Goal: Check status: Check status

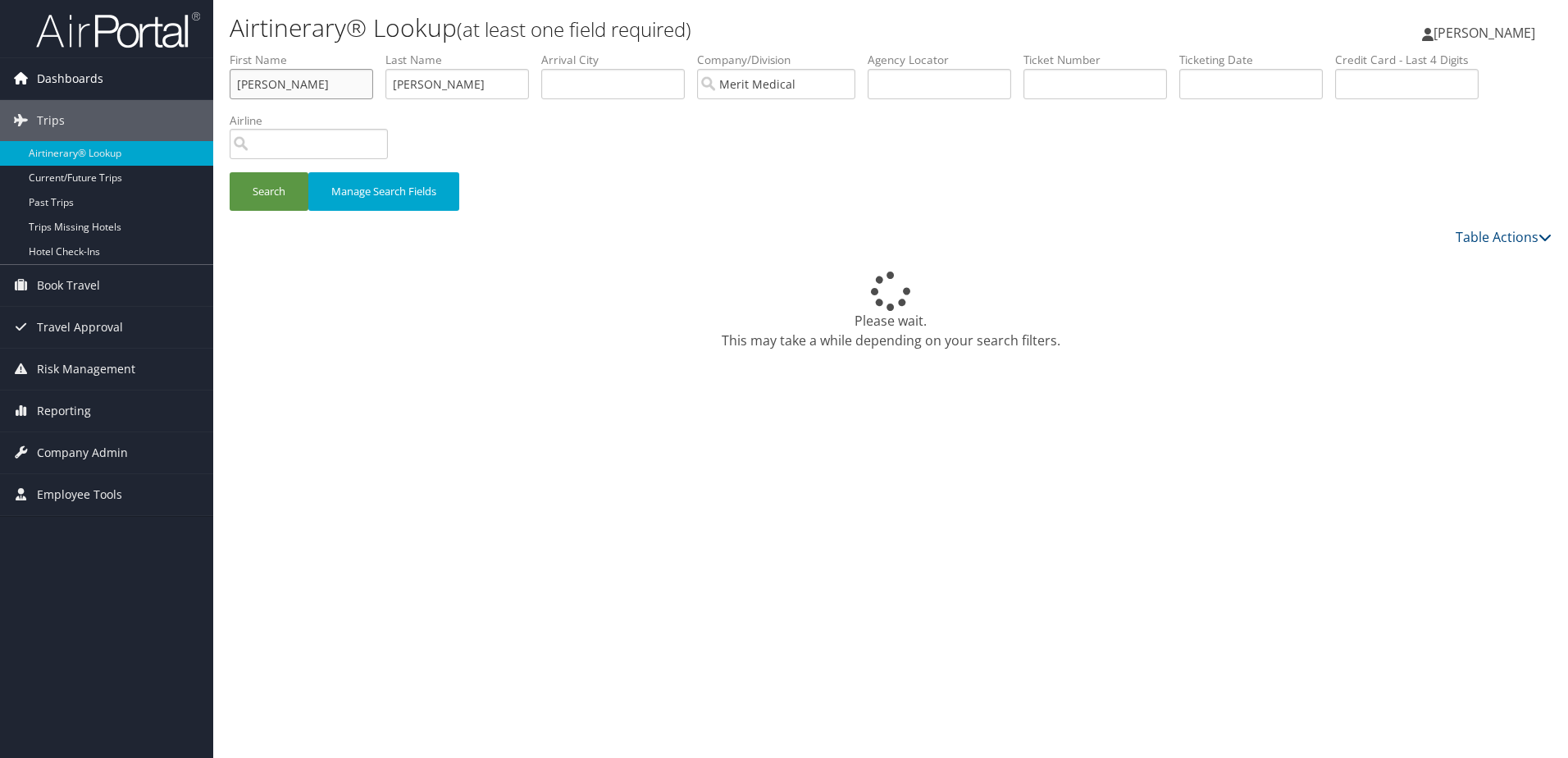
drag, startPoint x: 290, startPoint y: 87, endPoint x: 190, endPoint y: 89, distance: 100.0
click at [190, 89] on div "Dashboards AirPortal 360™ (Manager) My Travel Dashboard Trips Airtinerary® Look…" at bounding box center [784, 379] width 1568 height 758
type input "Christian Adam"
drag, startPoint x: 454, startPoint y: 80, endPoint x: 367, endPoint y: 80, distance: 87.0
click at [367, 52] on ul "First Name Christian Adam Last Name Parra Departure City Arrival City Company/D…" at bounding box center [890, 52] width 1322 height 0
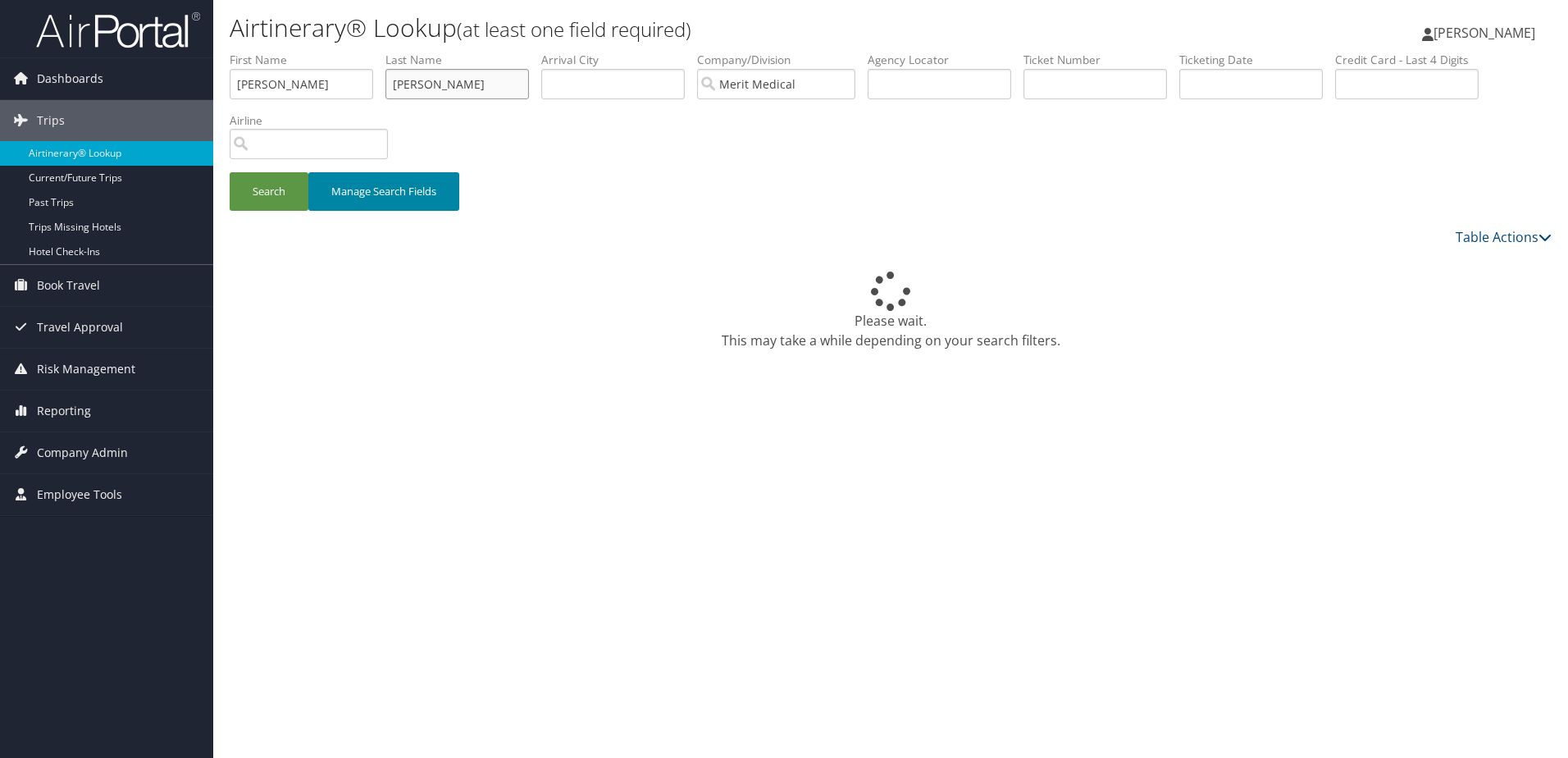
type input "Smith"
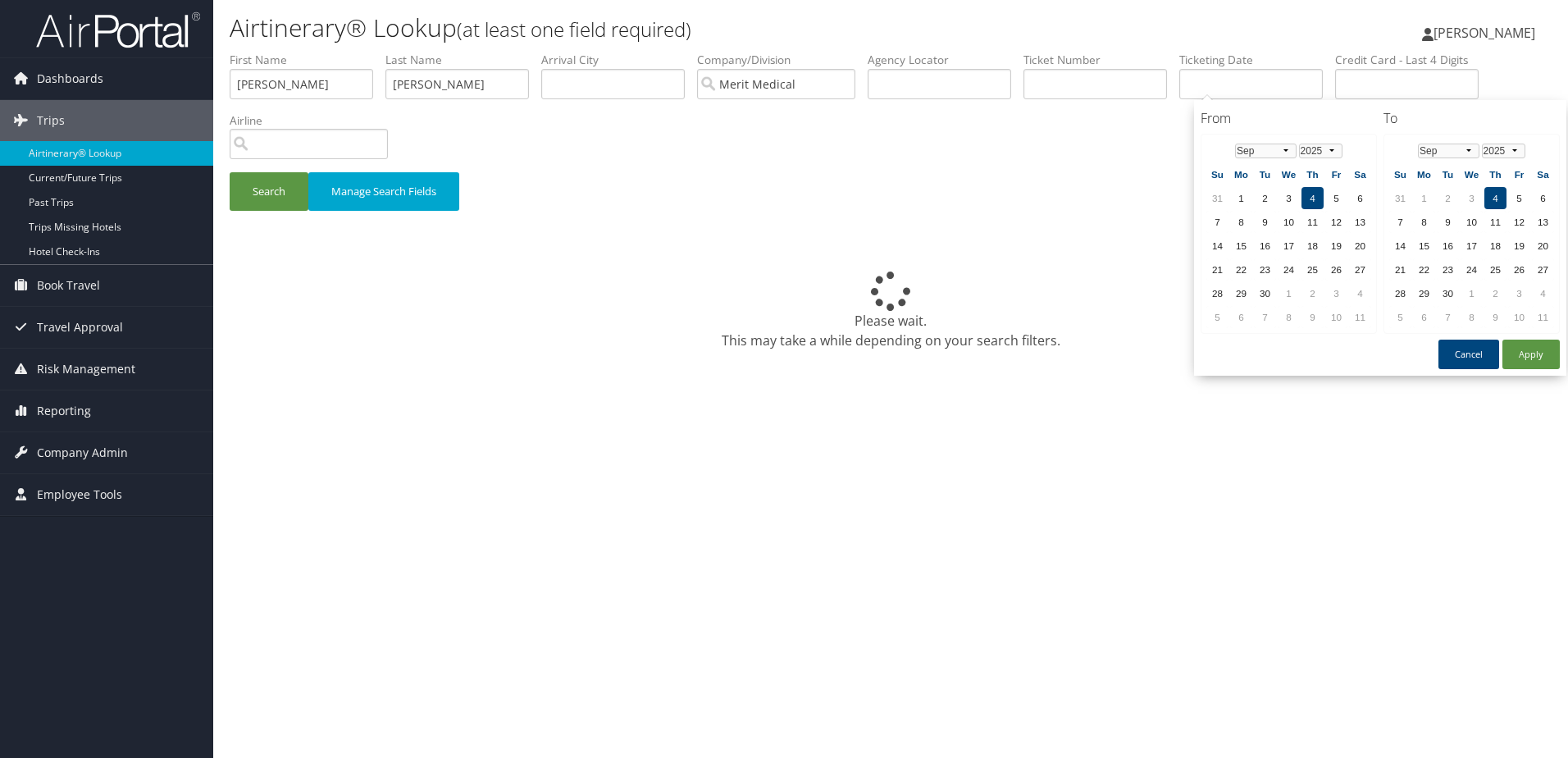
click at [580, 566] on div "Airtinerary® Lookup (at least one field required) Jamie Lloyd Jamie Lloyd My Se…" at bounding box center [890, 379] width 1354 height 758
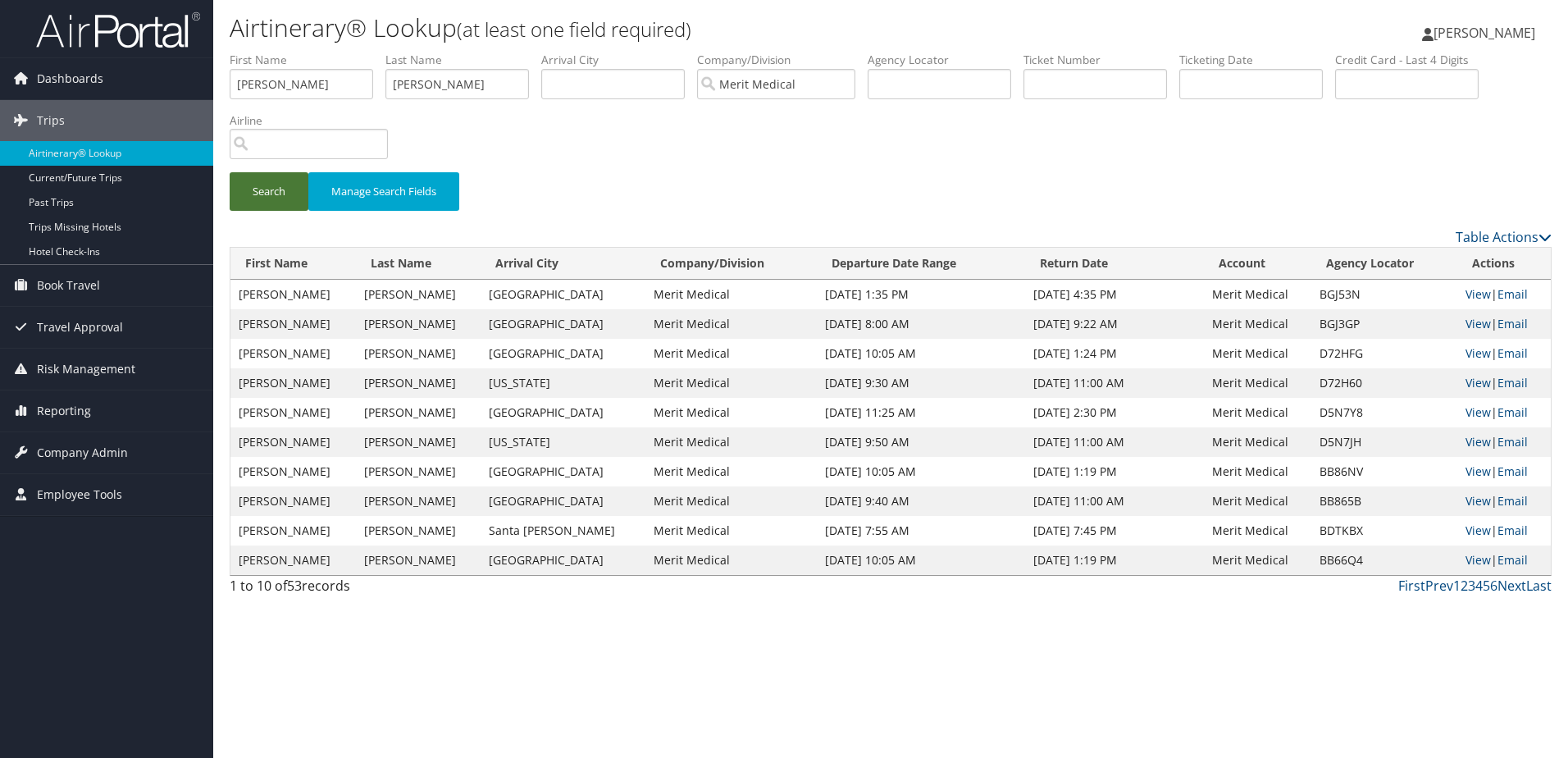
click at [265, 192] on button "Search" at bounding box center [269, 192] width 79 height 39
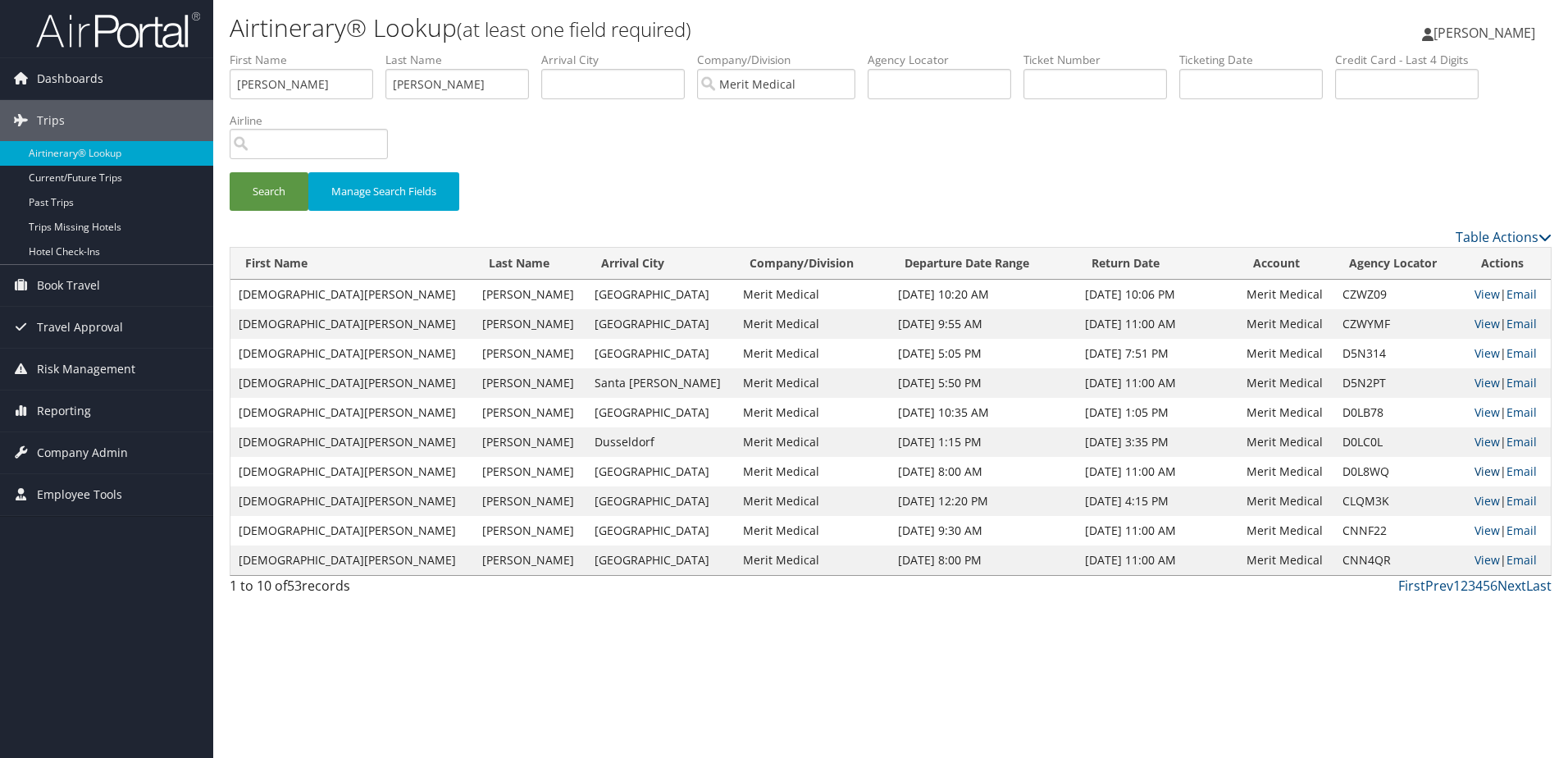
click at [1474, 468] on link "View" at bounding box center [1486, 471] width 25 height 16
drag, startPoint x: 342, startPoint y: 81, endPoint x: 205, endPoint y: 84, distance: 137.0
click at [207, 84] on div "Dashboards AirPortal 360™ (Manager) My Travel Dashboard Trips Airtinerary® Look…" at bounding box center [784, 379] width 1568 height 758
type input "Jeffrey"
drag, startPoint x: 454, startPoint y: 79, endPoint x: 366, endPoint y: 65, distance: 89.1
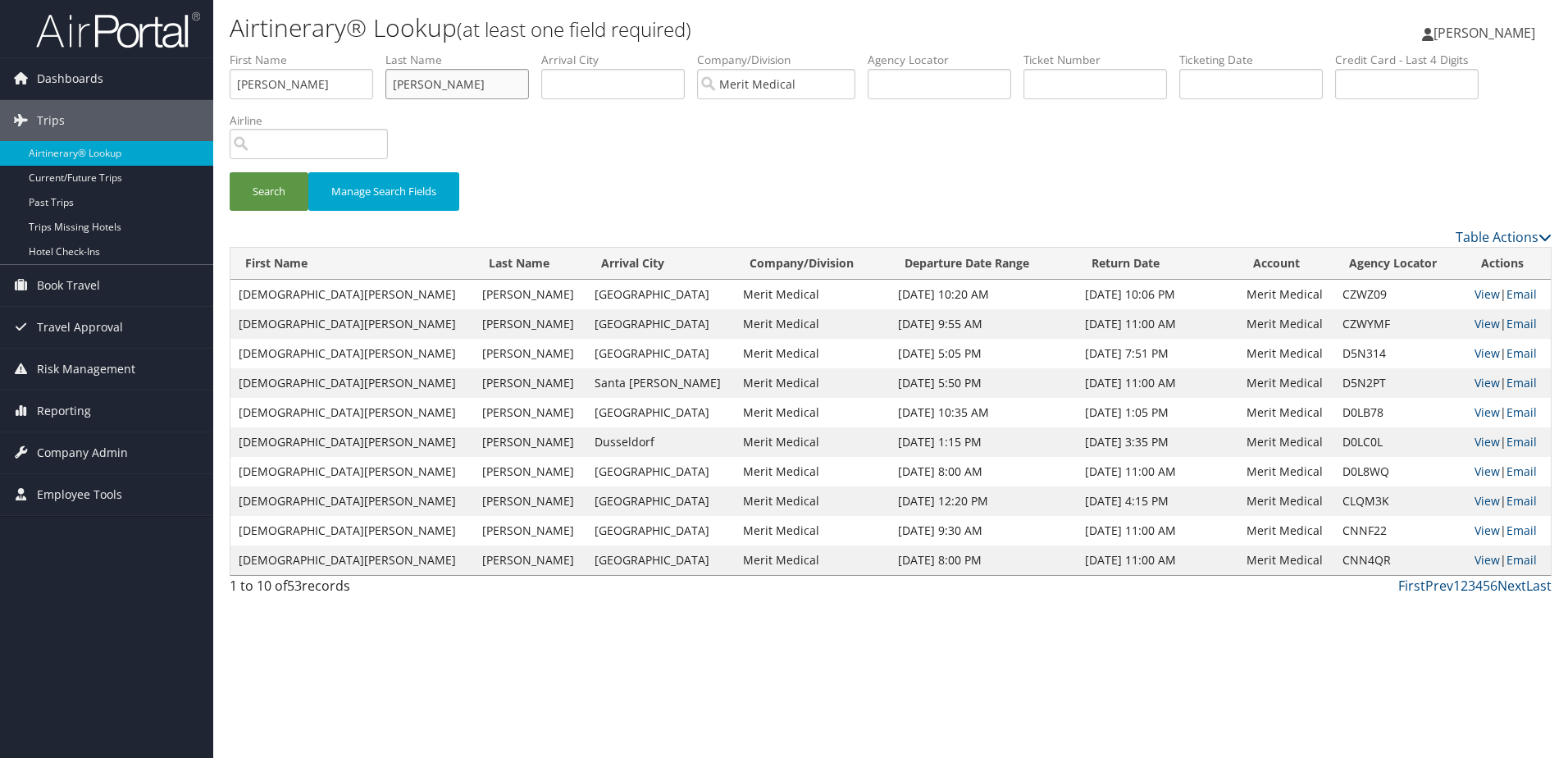
click at [373, 52] on ul "First Name Jeffrey Last Name Smith Departure City Arrival City Company/Division…" at bounding box center [890, 52] width 1322 height 0
type input "Erkelens"
click at [271, 191] on button "Search" at bounding box center [269, 192] width 79 height 39
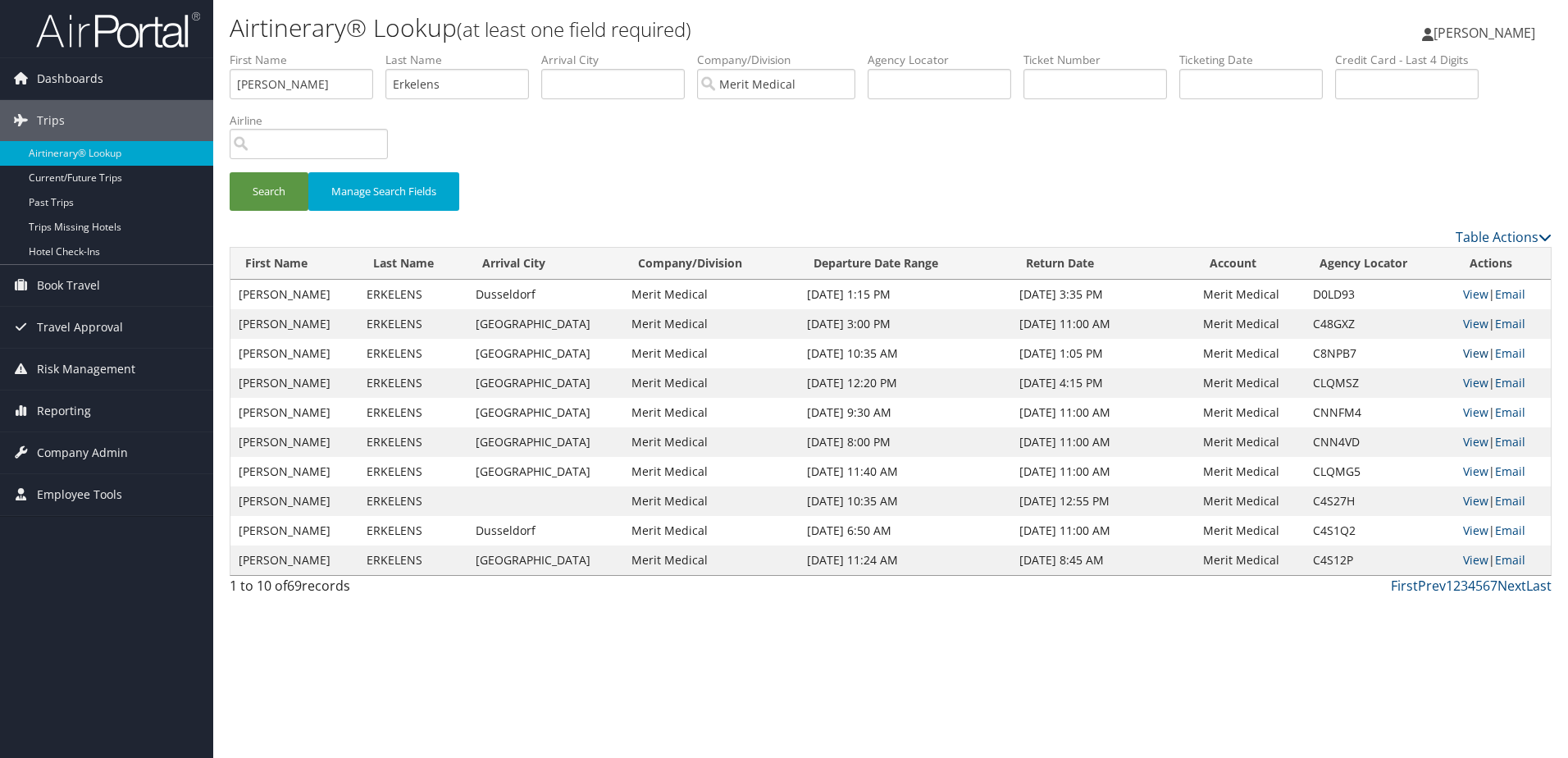
click at [1472, 348] on link "View" at bounding box center [1475, 353] width 25 height 16
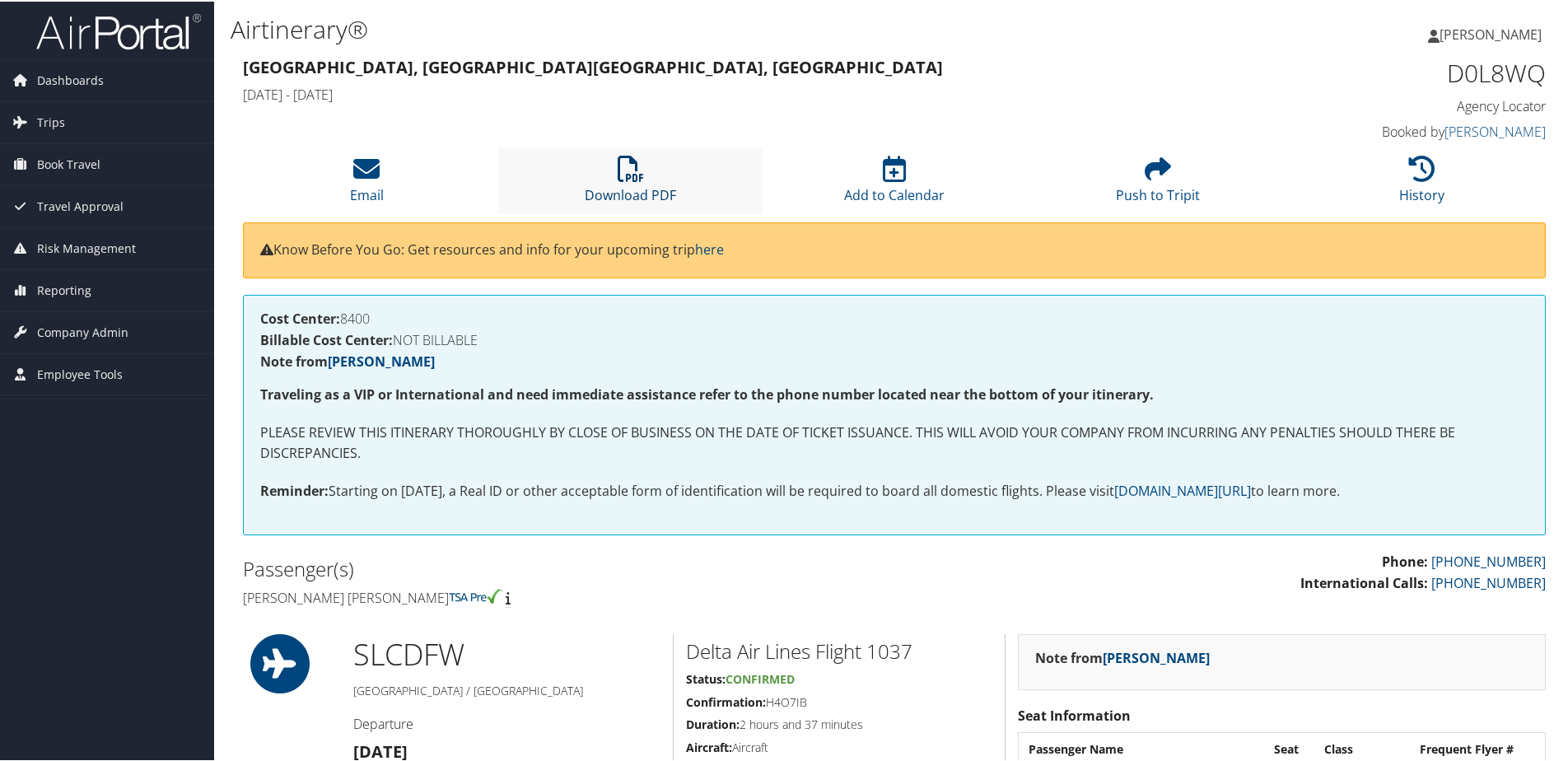
click at [621, 172] on icon at bounding box center [631, 167] width 26 height 26
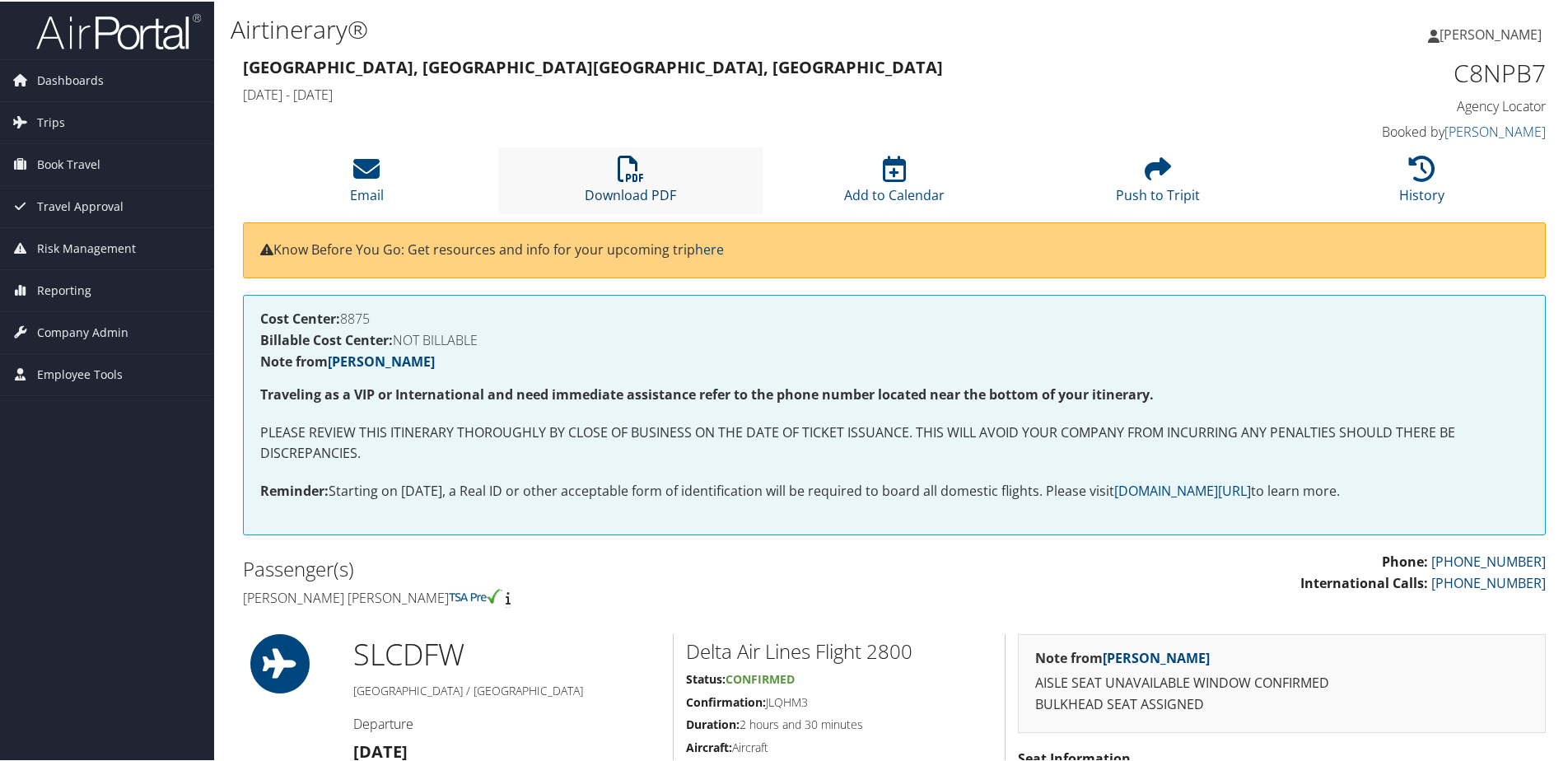
click at [619, 170] on icon at bounding box center [631, 167] width 26 height 26
